Goal: Task Accomplishment & Management: Manage account settings

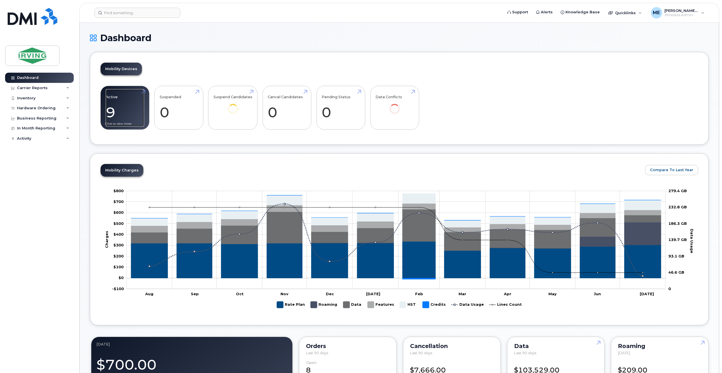
click at [125, 108] on link "Active 9 -100%" at bounding box center [125, 107] width 38 height 37
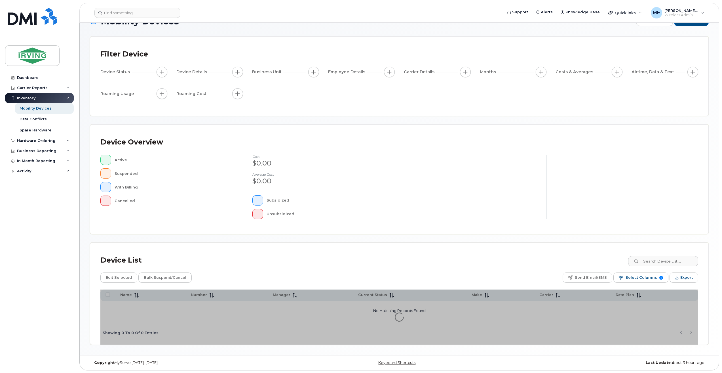
scroll to position [17, 0]
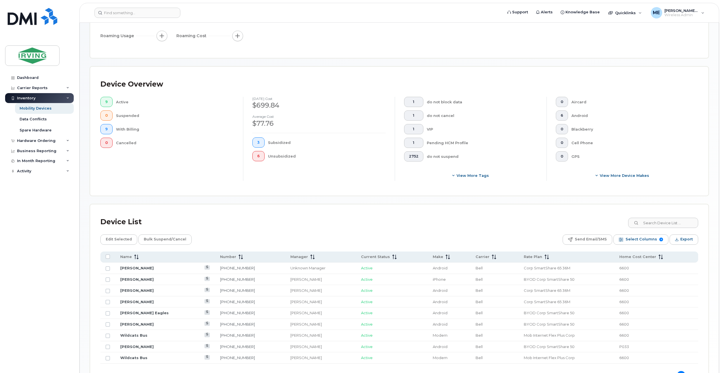
scroll to position [128, 0]
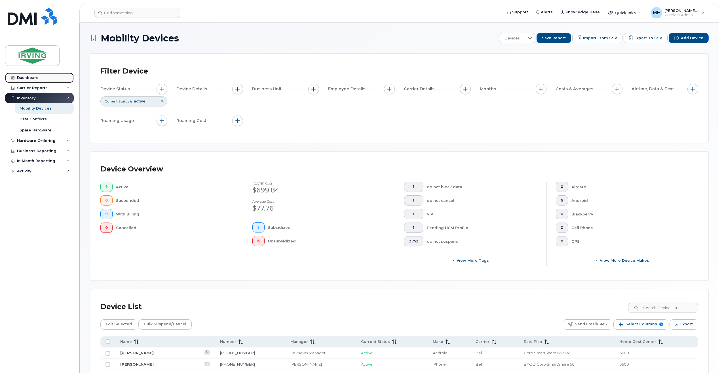
click at [26, 79] on div "Dashboard" at bounding box center [28, 77] width 22 height 5
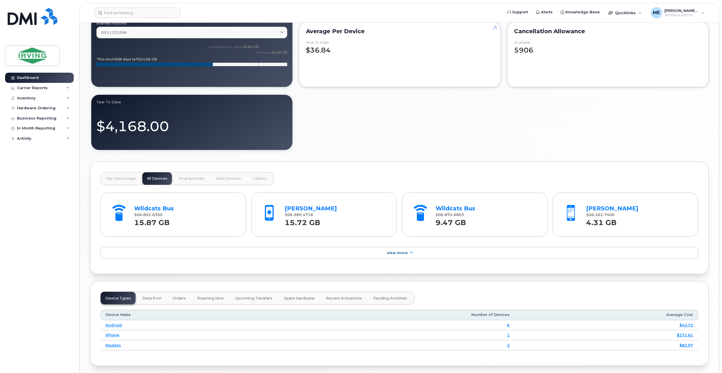
scroll to position [397, 0]
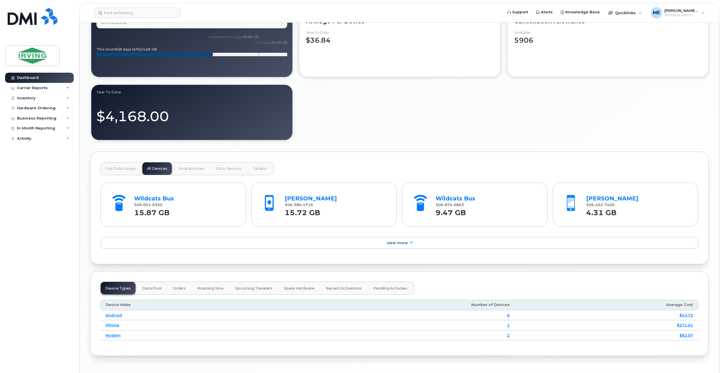
drag, startPoint x: 722, startPoint y: 233, endPoint x: 712, endPoint y: 87, distance: 146.4
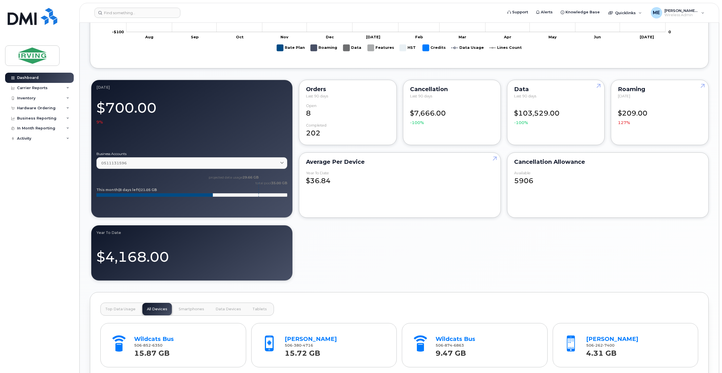
scroll to position [227, 0]
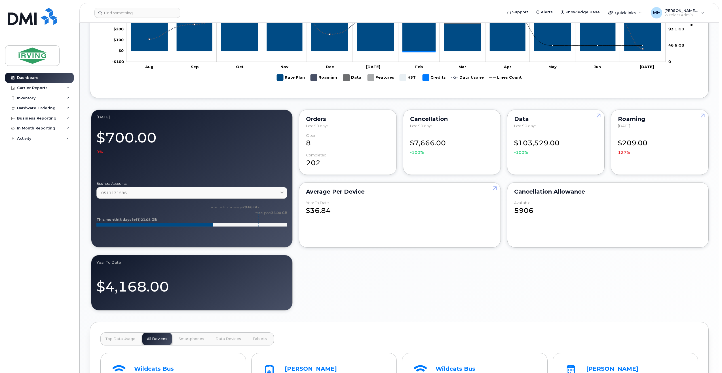
click at [594, 279] on div "July 2025 $700.00 9% Business Accounts 0511131596 0511131596 MONCTON WILDCATS H…" at bounding box center [399, 209] width 619 height 203
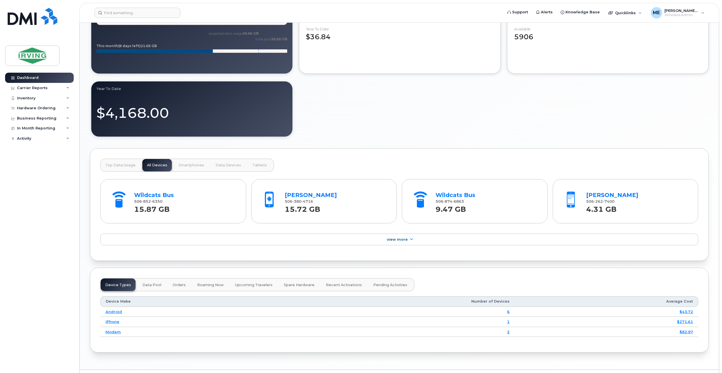
scroll to position [387, 0]
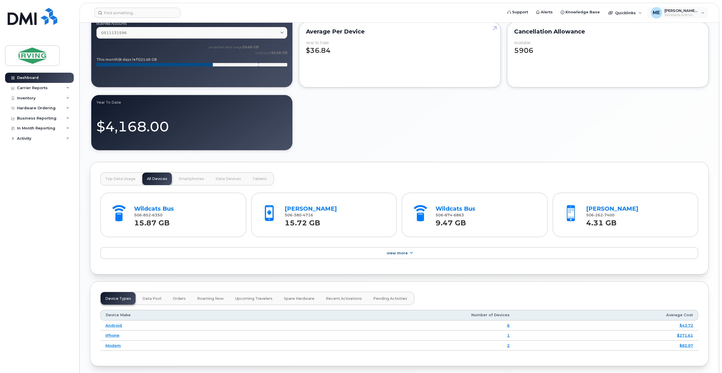
drag, startPoint x: 722, startPoint y: 199, endPoint x: 707, endPoint y: 18, distance: 182.1
click at [707, 17] on body "Support Alerts Knowledge Base Quicklinks Suspend / Cancel Device Change SIM Car…" at bounding box center [361, 7] width 722 height 788
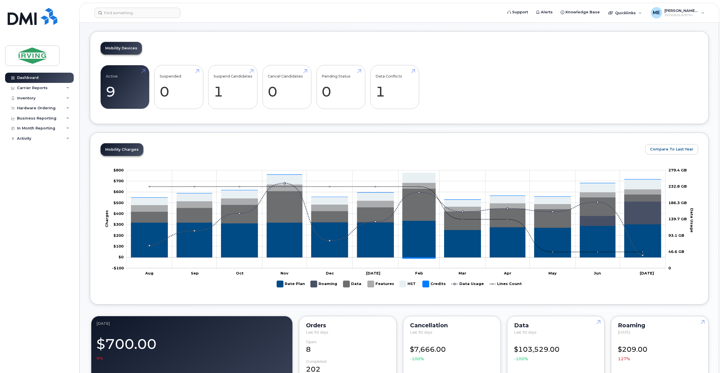
scroll to position [0, 0]
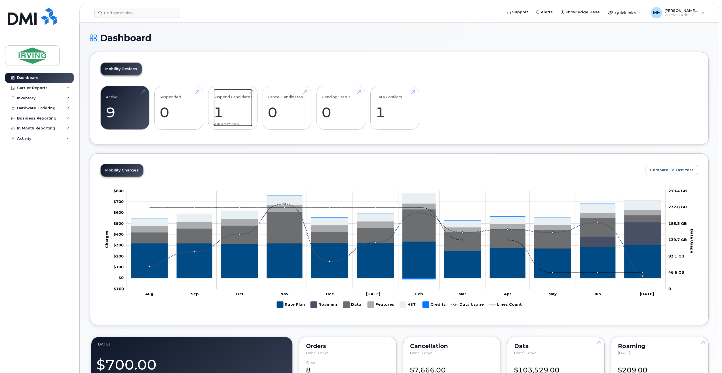
click at [234, 103] on link "Suspend Candidates 1" at bounding box center [233, 107] width 39 height 37
click at [235, 104] on link "Suspend Candidates 1" at bounding box center [233, 107] width 39 height 37
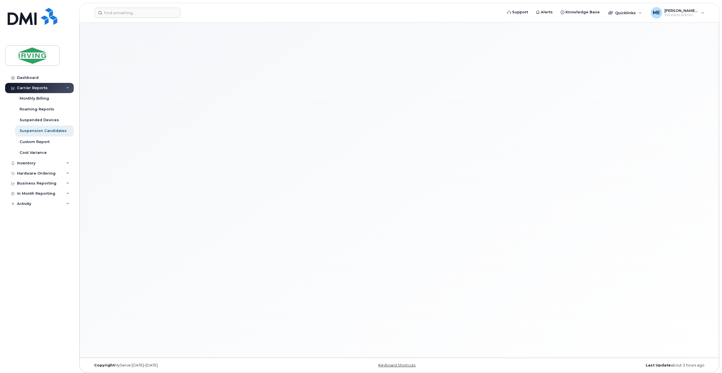
click at [216, 111] on div at bounding box center [399, 190] width 639 height 335
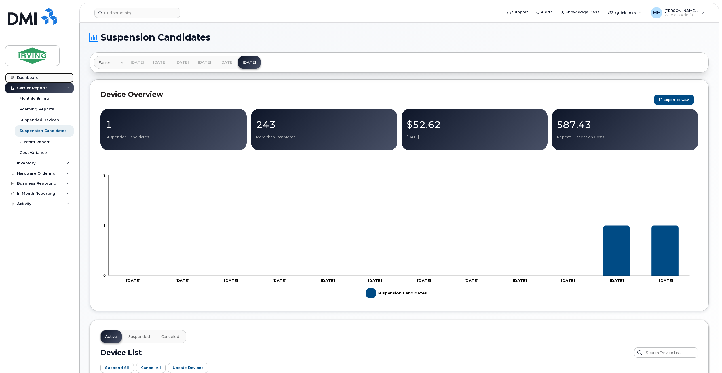
click at [36, 76] on div "Dashboard" at bounding box center [28, 77] width 22 height 5
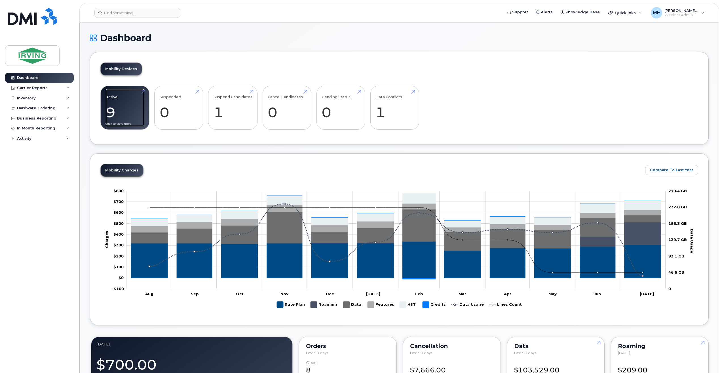
click at [132, 110] on link "Active 9 -100%" at bounding box center [125, 107] width 38 height 37
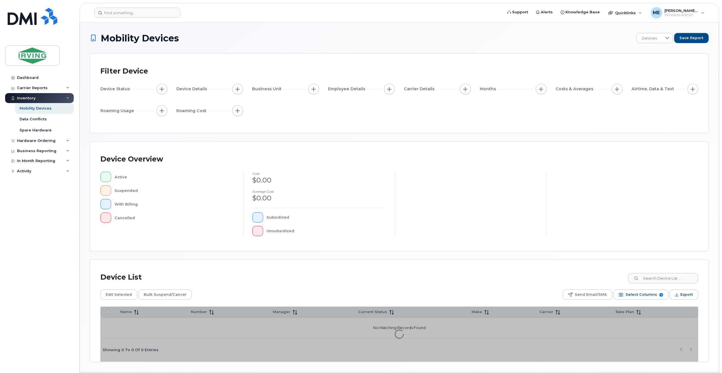
scroll to position [17, 0]
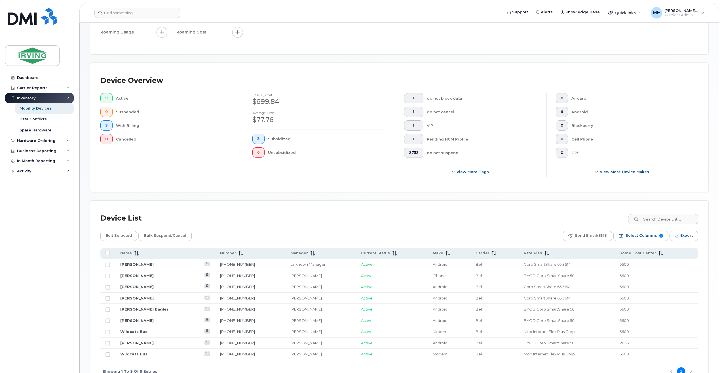
scroll to position [102, 0]
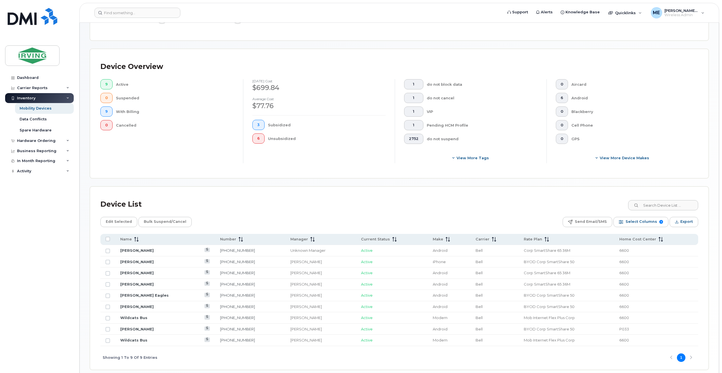
click at [253, 282] on td "506-380-4716" at bounding box center [250, 284] width 70 height 11
click at [123, 283] on link "[PERSON_NAME]" at bounding box center [136, 284] width 33 height 5
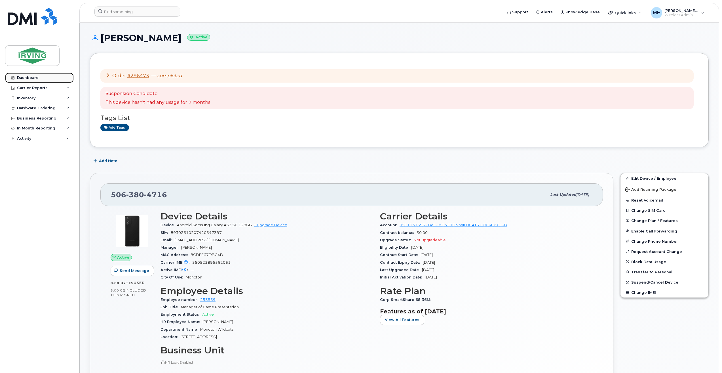
click at [16, 75] on link "Dashboard" at bounding box center [39, 78] width 69 height 10
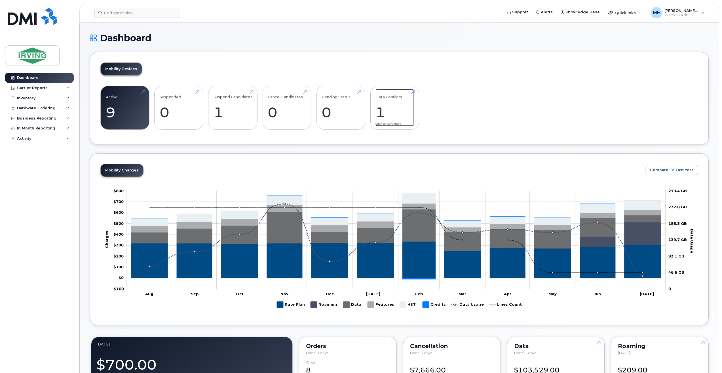
click at [409, 106] on link "Data Conflicts 1" at bounding box center [395, 107] width 38 height 37
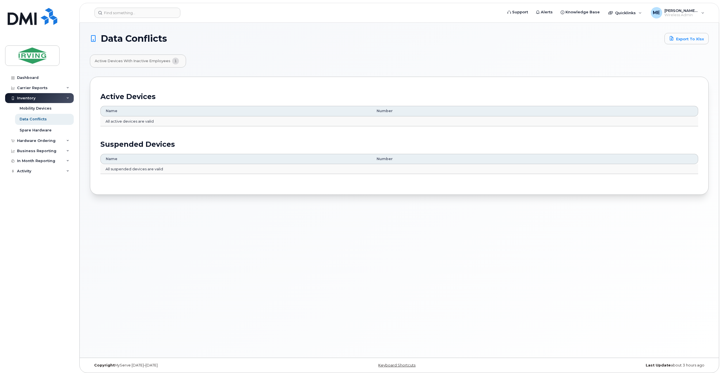
click at [140, 61] on span "Active Devices with Inactive Employees" at bounding box center [133, 61] width 76 height 5
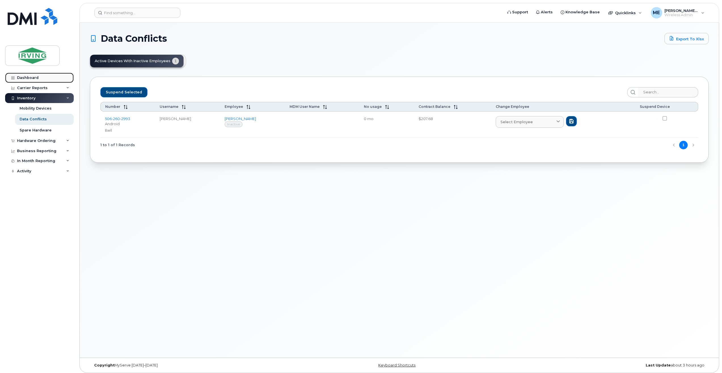
click at [17, 77] on div "Dashboard" at bounding box center [28, 77] width 22 height 5
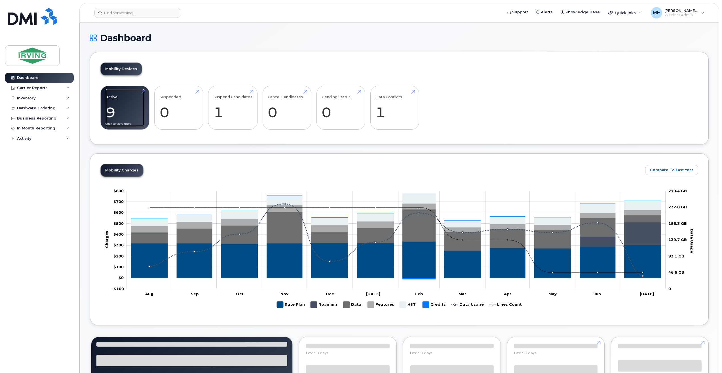
click at [123, 96] on link "Active 9 -100%" at bounding box center [125, 107] width 38 height 37
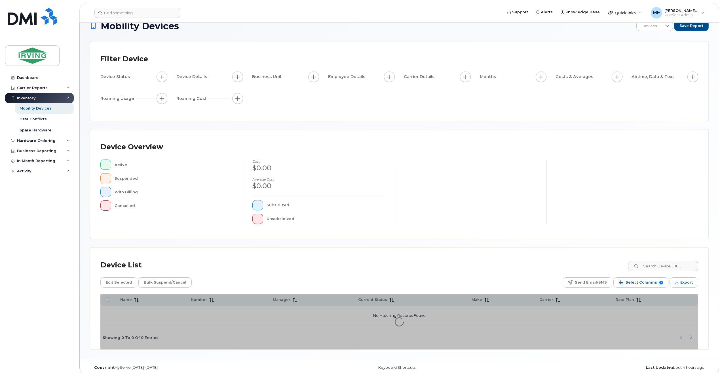
scroll to position [17, 0]
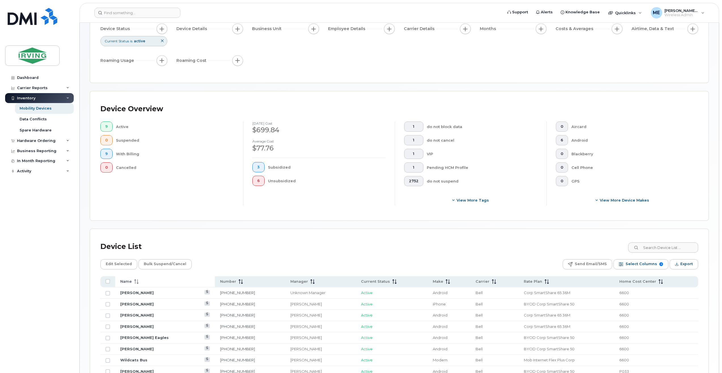
scroll to position [74, 0]
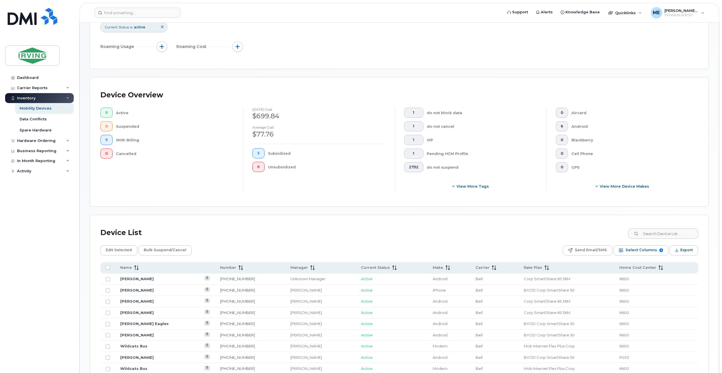
click at [161, 277] on td "[PERSON_NAME]" at bounding box center [165, 278] width 100 height 11
click at [109, 279] on input "Row Unselected" at bounding box center [108, 279] width 5 height 5
checkbox input "true"
click at [124, 251] on span "Edit Selected" at bounding box center [119, 250] width 26 height 9
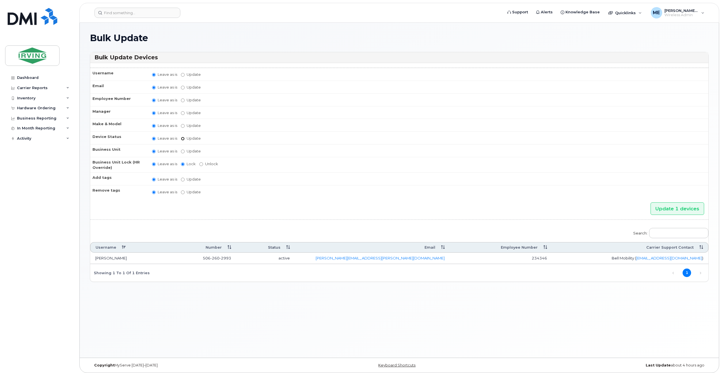
click at [183, 137] on input "Update active active suspended cancelled" at bounding box center [183, 139] width 4 height 4
radio input "true"
radio input "false"
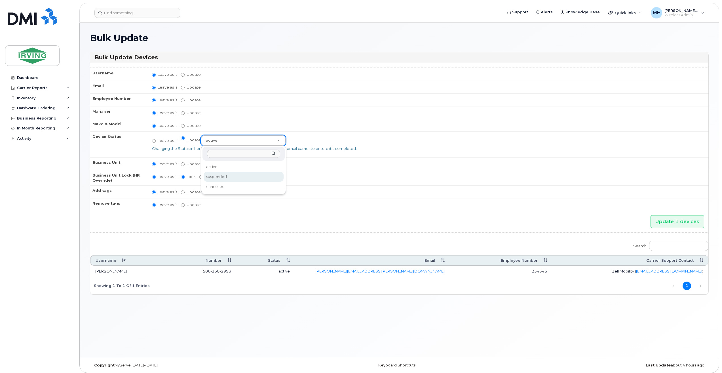
select select "suspended"
drag, startPoint x: 672, startPoint y: 223, endPoint x: 666, endPoint y: 218, distance: 8.1
click at [669, 221] on input "Update 1 devices" at bounding box center [678, 221] width 54 height 13
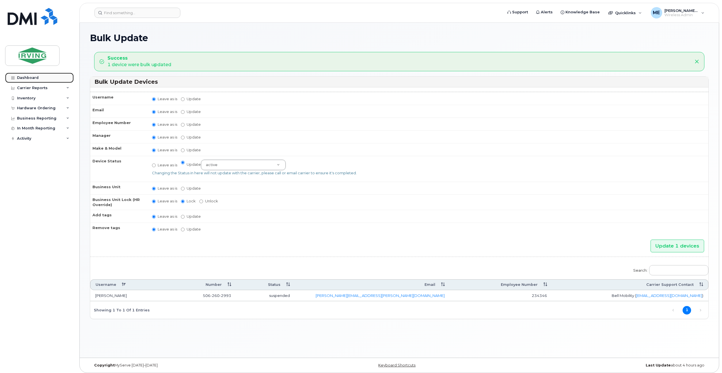
click at [25, 76] on div "Dashboard" at bounding box center [28, 77] width 22 height 5
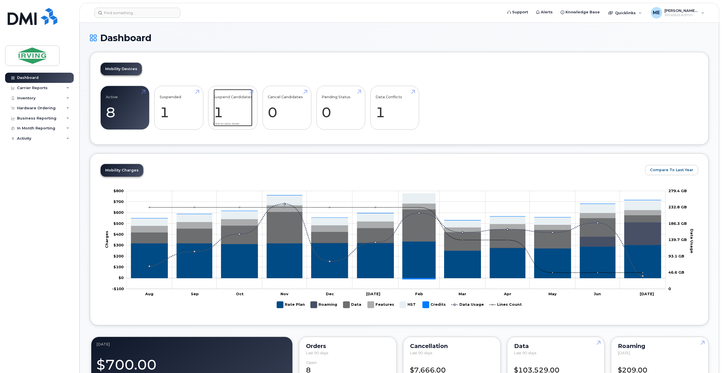
click at [219, 110] on link "Suspend Candidates 1" at bounding box center [233, 107] width 39 height 37
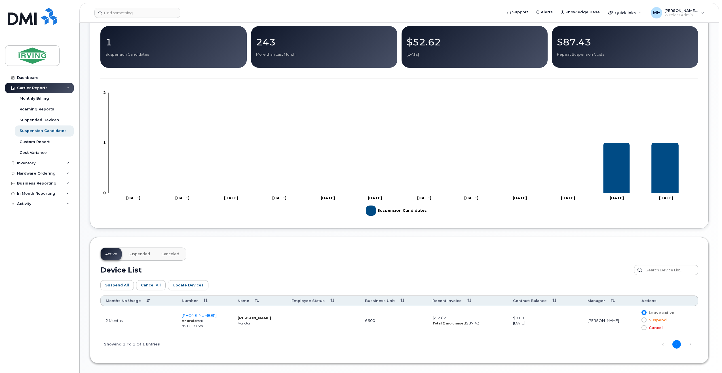
scroll to position [101, 0]
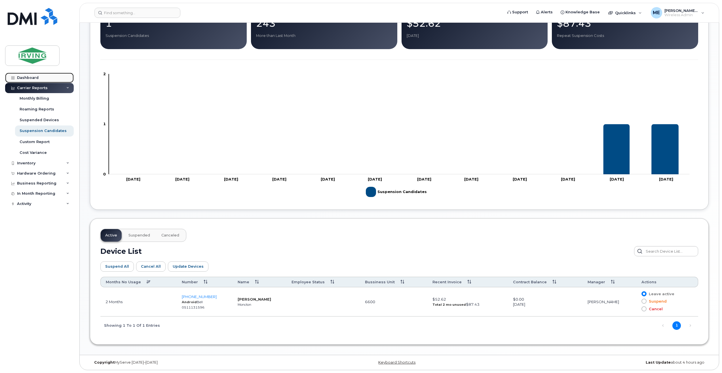
click at [30, 77] on div "Dashboard" at bounding box center [28, 77] width 22 height 5
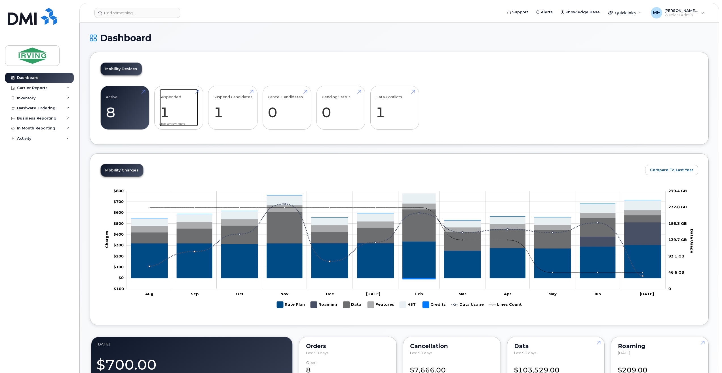
click at [184, 109] on link "Suspended 1 -100%" at bounding box center [179, 107] width 38 height 37
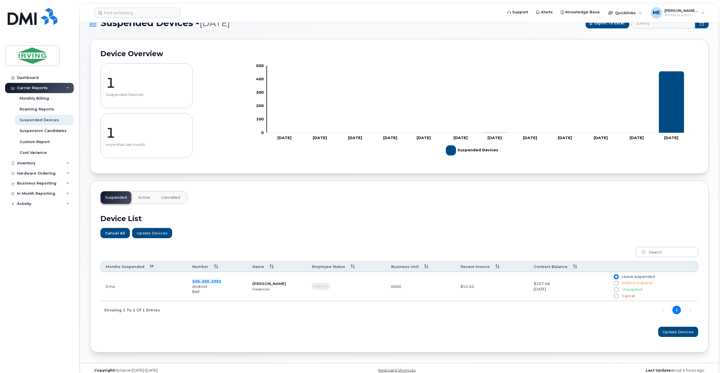
scroll to position [23, 0]
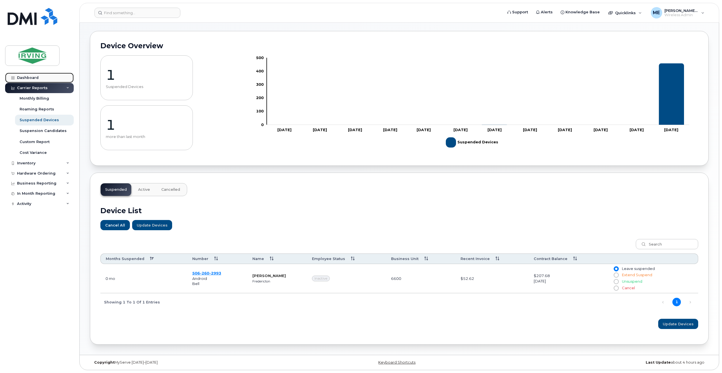
click at [33, 77] on div "Dashboard" at bounding box center [28, 77] width 22 height 5
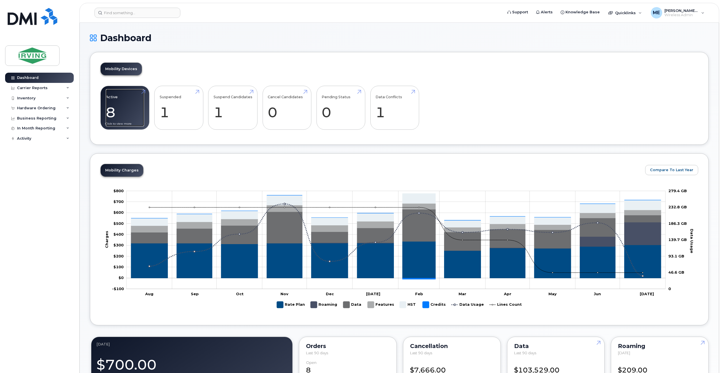
click at [124, 105] on link "Active 8 -100%" at bounding box center [125, 107] width 38 height 37
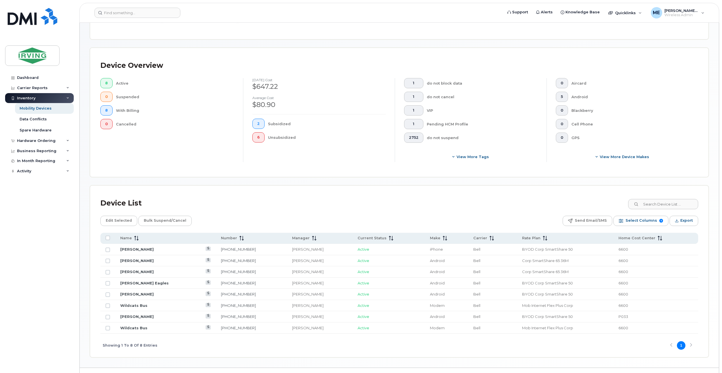
scroll to position [113, 0]
